Goal: Find specific page/section

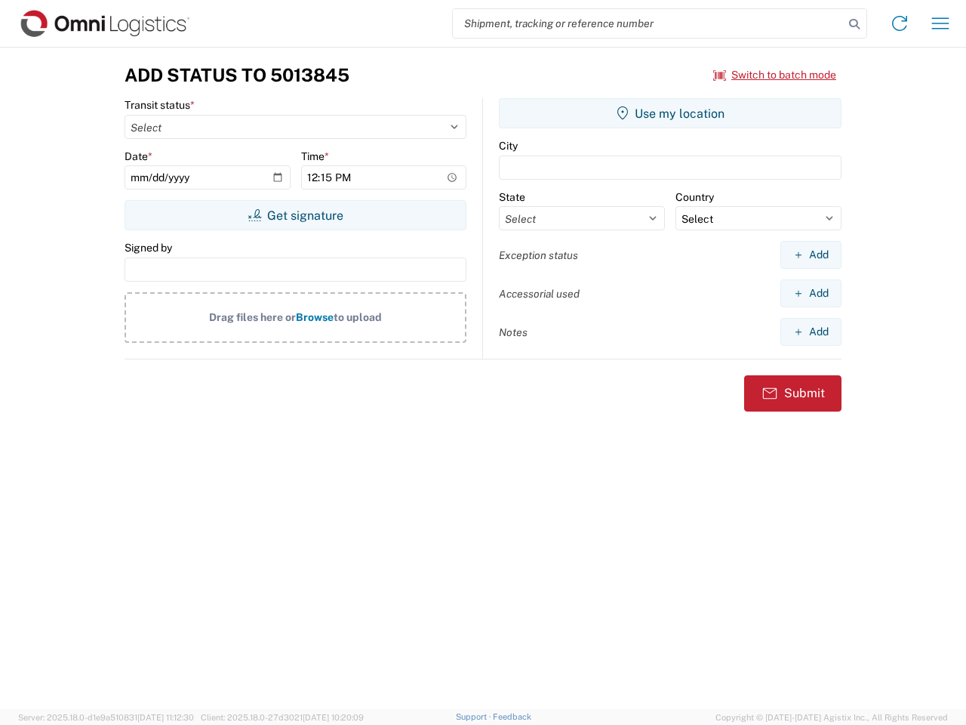
click at [648, 23] on input "search" at bounding box center [648, 23] width 391 height 29
click at [854, 24] on icon at bounding box center [854, 24] width 21 height 21
click at [900, 23] on icon at bounding box center [900, 23] width 24 height 24
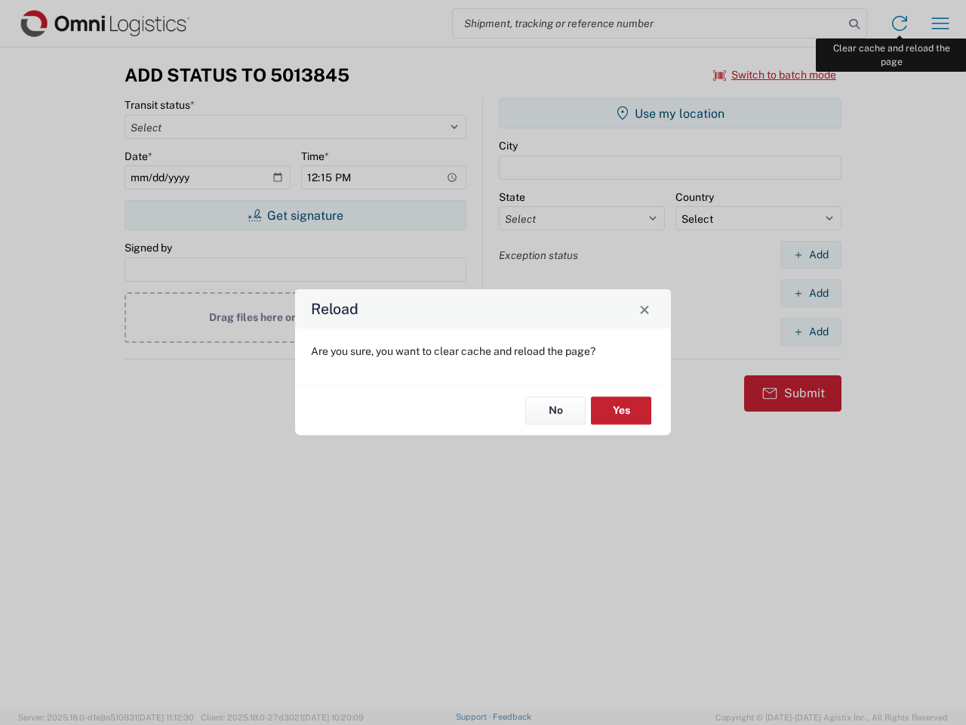
click at [940, 23] on div "Reload Are you sure, you want to clear cache and reload the page? No Yes" at bounding box center [483, 362] width 966 height 725
click at [775, 75] on div "Reload Are you sure, you want to clear cache and reload the page? No Yes" at bounding box center [483, 362] width 966 height 725
click at [295, 215] on div "Reload Are you sure, you want to clear cache and reload the page? No Yes" at bounding box center [483, 362] width 966 height 725
click at [670, 113] on div "Reload Are you sure, you want to clear cache and reload the page? No Yes" at bounding box center [483, 362] width 966 height 725
click at [811, 254] on div "Reload Are you sure, you want to clear cache and reload the page? No Yes" at bounding box center [483, 362] width 966 height 725
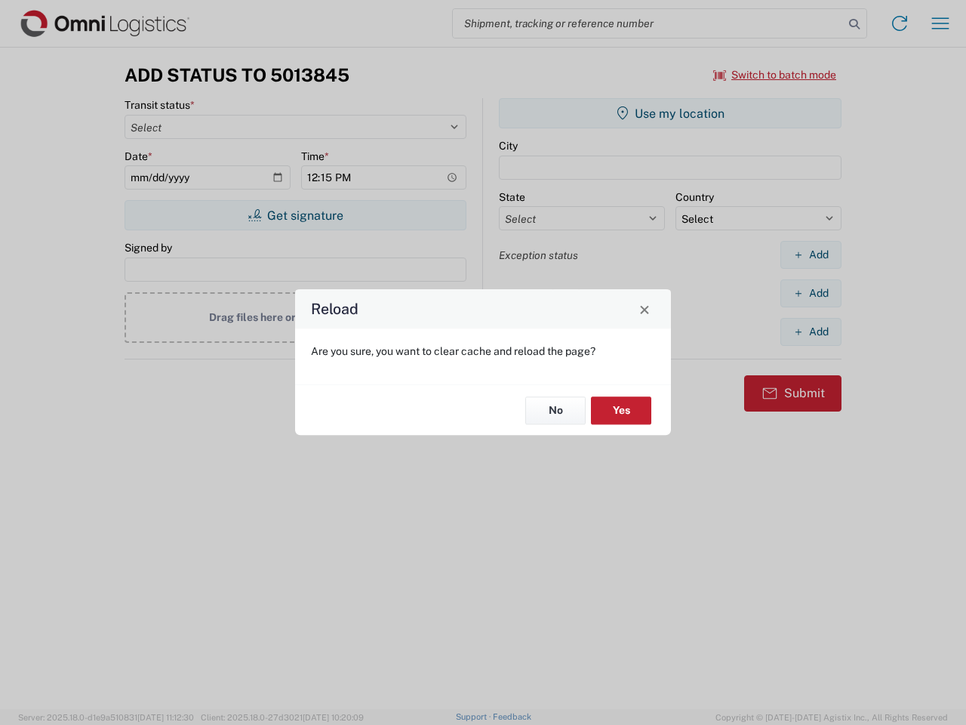
click at [811, 293] on div "Reload Are you sure, you want to clear cache and reload the page? No Yes" at bounding box center [483, 362] width 966 height 725
click at [811, 331] on div "Reload Are you sure, you want to clear cache and reload the page? No Yes" at bounding box center [483, 362] width 966 height 725
